Goal: Task Accomplishment & Management: Manage account settings

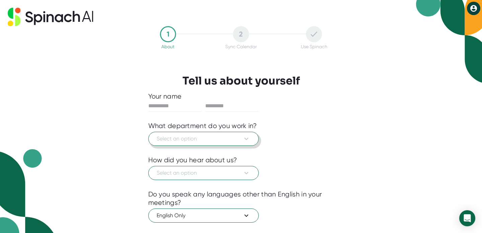
click at [233, 135] on span "Select an option" at bounding box center [204, 139] width 94 height 8
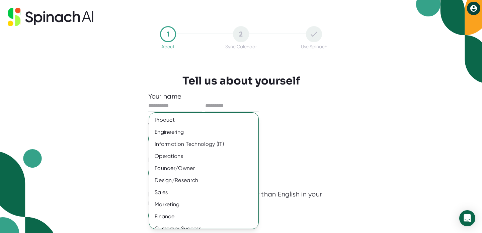
click at [196, 89] on div at bounding box center [241, 116] width 482 height 233
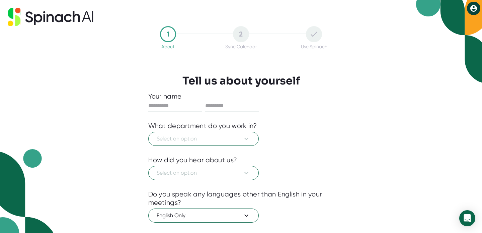
click at [183, 112] on div at bounding box center [241, 116] width 186 height 10
click at [181, 108] on input "text" at bounding box center [175, 105] width 54 height 11
type input "******"
click at [171, 132] on button "Select an option" at bounding box center [203, 139] width 110 height 14
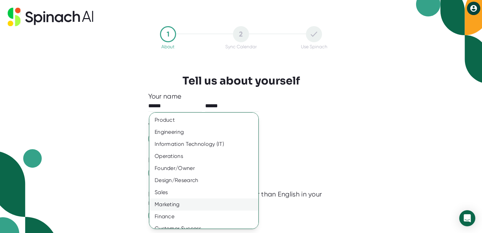
click at [172, 206] on div "Marketing" at bounding box center [203, 204] width 109 height 12
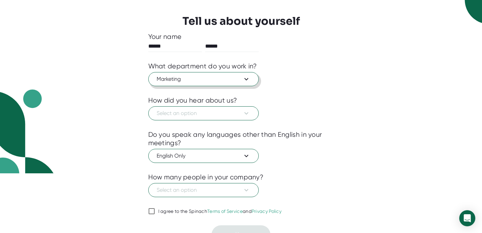
scroll to position [71, 0]
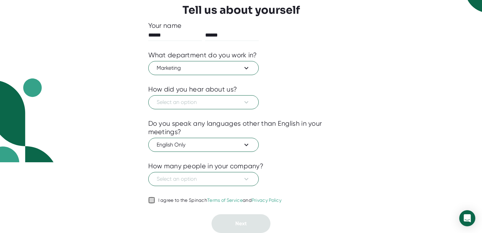
click at [150, 201] on input "I agree to the Spinach Terms of Service and Privacy Policy" at bounding box center [151, 200] width 7 height 8
checkbox input "true"
click at [200, 100] on span "Select an option" at bounding box center [204, 102] width 94 height 8
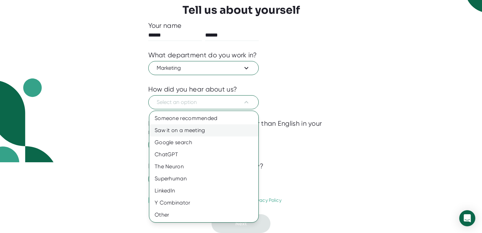
click at [194, 130] on div "Saw it on a meeting" at bounding box center [203, 130] width 109 height 12
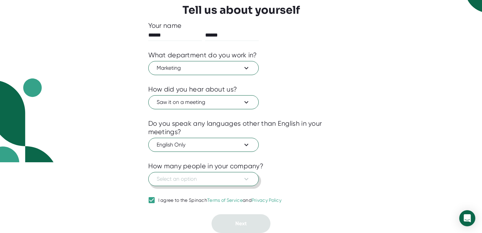
click at [198, 179] on span "Select an option" at bounding box center [204, 179] width 94 height 8
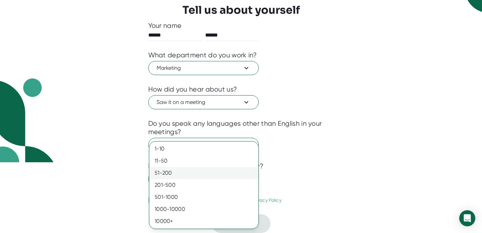
click at [193, 177] on div "51-200" at bounding box center [203, 173] width 109 height 12
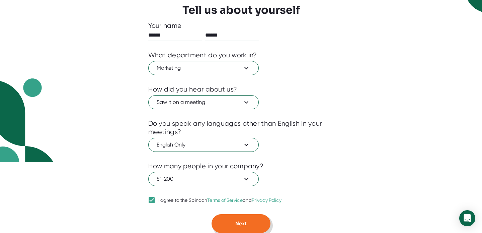
click at [237, 219] on button "Next" at bounding box center [241, 223] width 59 height 19
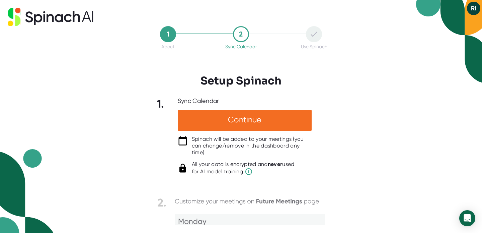
scroll to position [0, 0]
click at [323, 174] on div "1. Sync Calendar Continue Spinach will be added to your meetings (you can chang…" at bounding box center [241, 136] width 219 height 78
click at [360, 102] on div "1 About 2 Sync Calendar Use Spinach Setup Spinach 1. Sync Calendar Continue Spi…" at bounding box center [241, 116] width 482 height 233
click at [315, 35] on icon at bounding box center [314, 33] width 7 height 5
